Goal: Browse casually

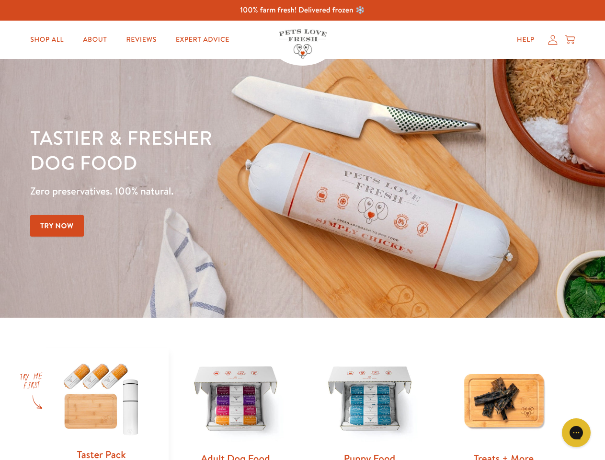
click at [302, 230] on div "Tastier & fresher dog food Zero preservatives. 100% natural. Try Now" at bounding box center [211, 188] width 363 height 126
click at [576, 432] on icon "Gorgias live chat" at bounding box center [575, 431] width 9 height 9
